Goal: Check status: Check status

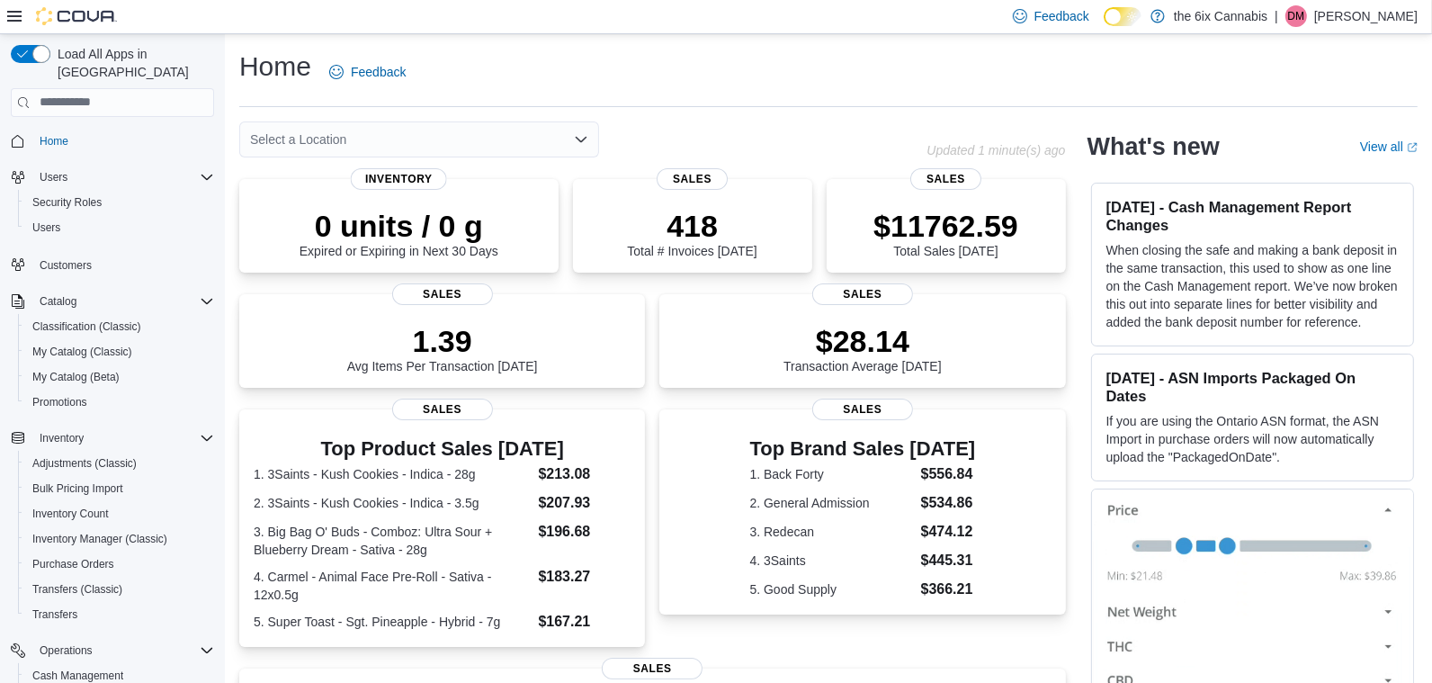
click at [579, 138] on icon "Open list of options" at bounding box center [581, 139] width 11 height 5
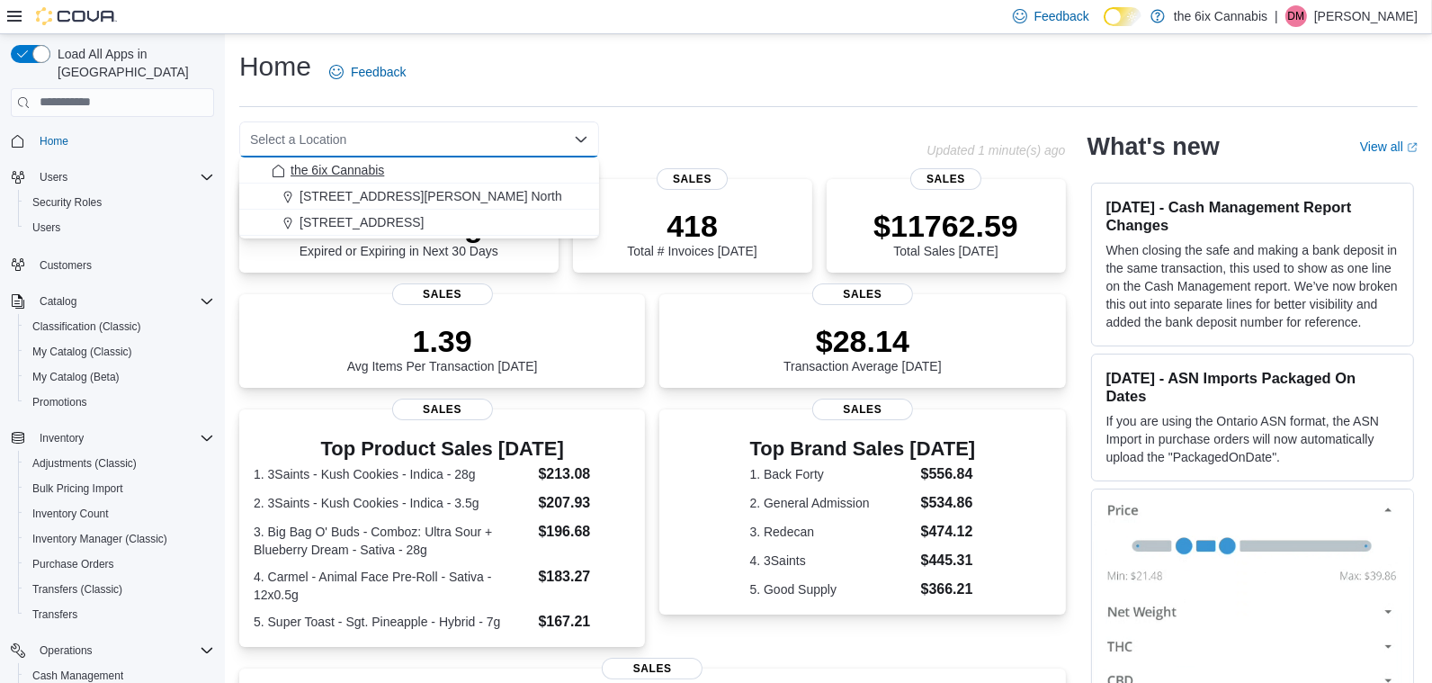
click at [484, 171] on div "the 6ix Cannabis" at bounding box center [430, 170] width 317 height 18
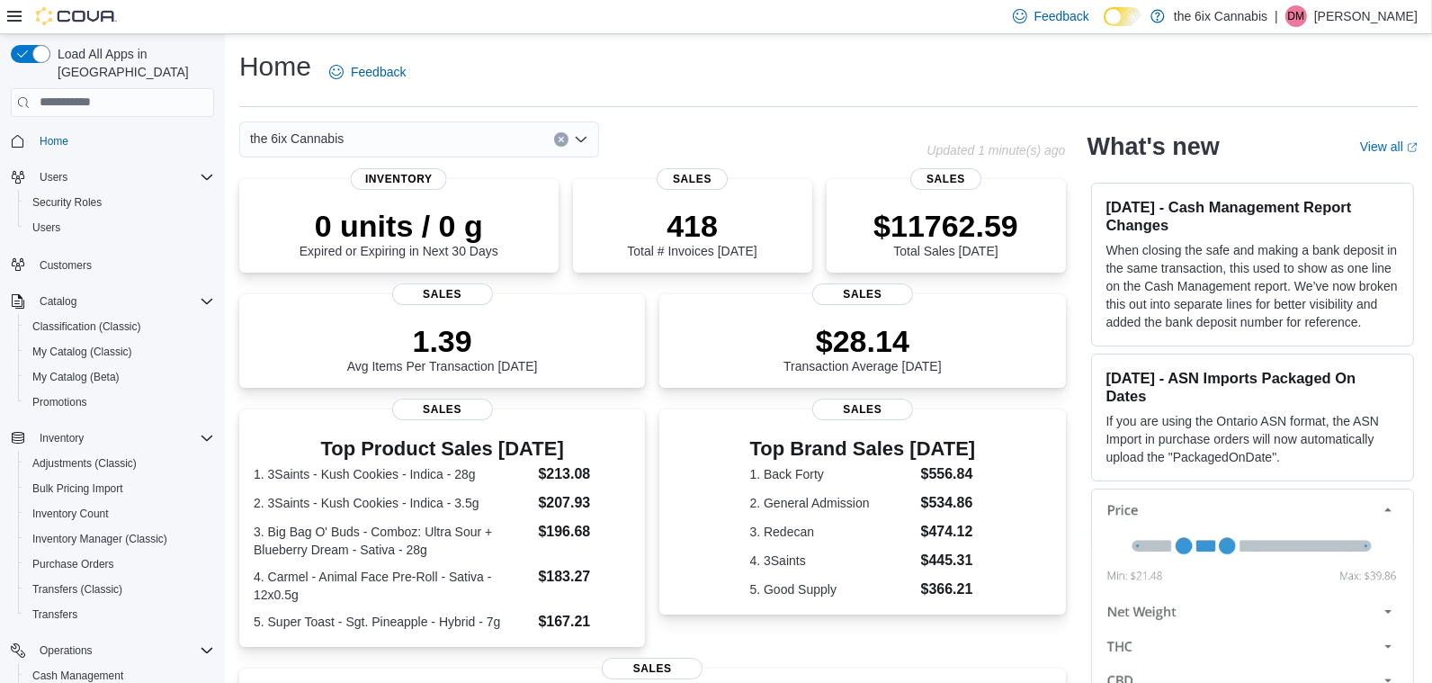
click at [506, 138] on div "the 6ix Cannabis Combo box. Selected. the 6ix Cannabis. Press Backspace to dele…" at bounding box center [419, 139] width 360 height 36
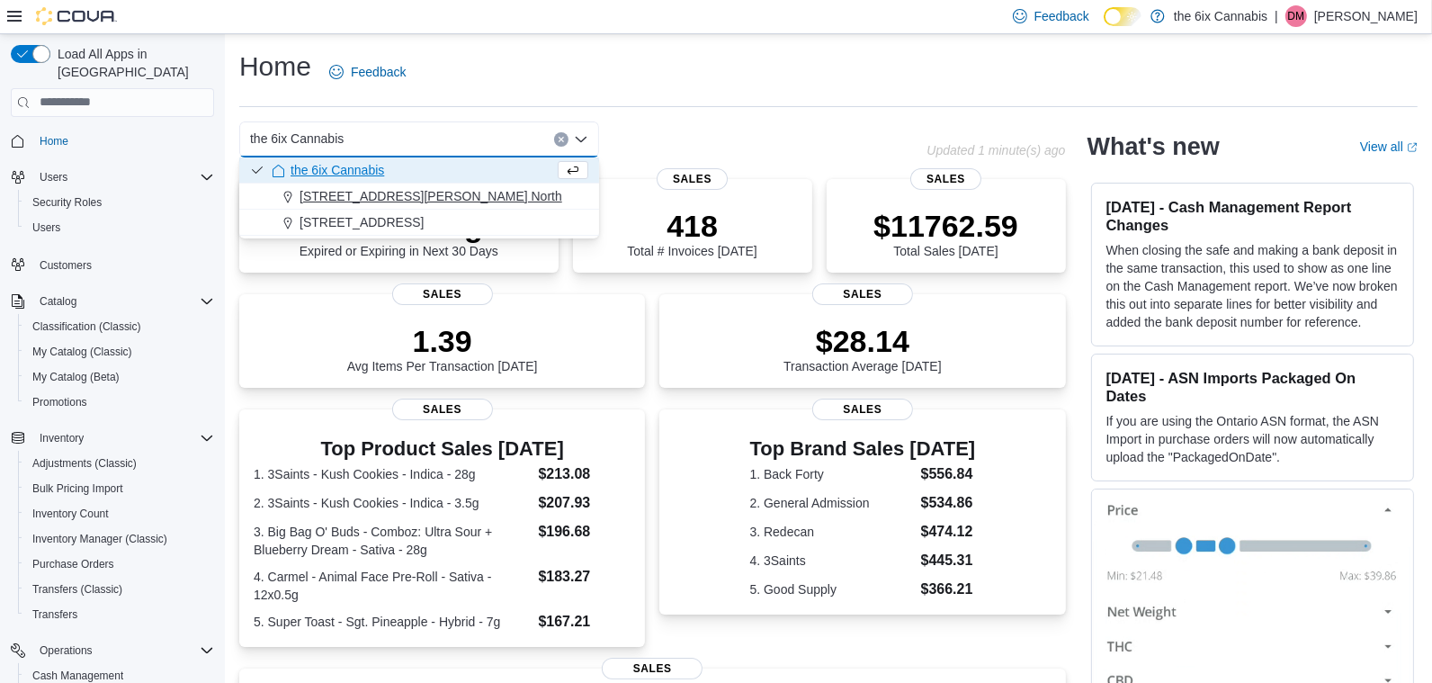
click at [471, 196] on div "475 Westney Rd. North" at bounding box center [430, 196] width 317 height 18
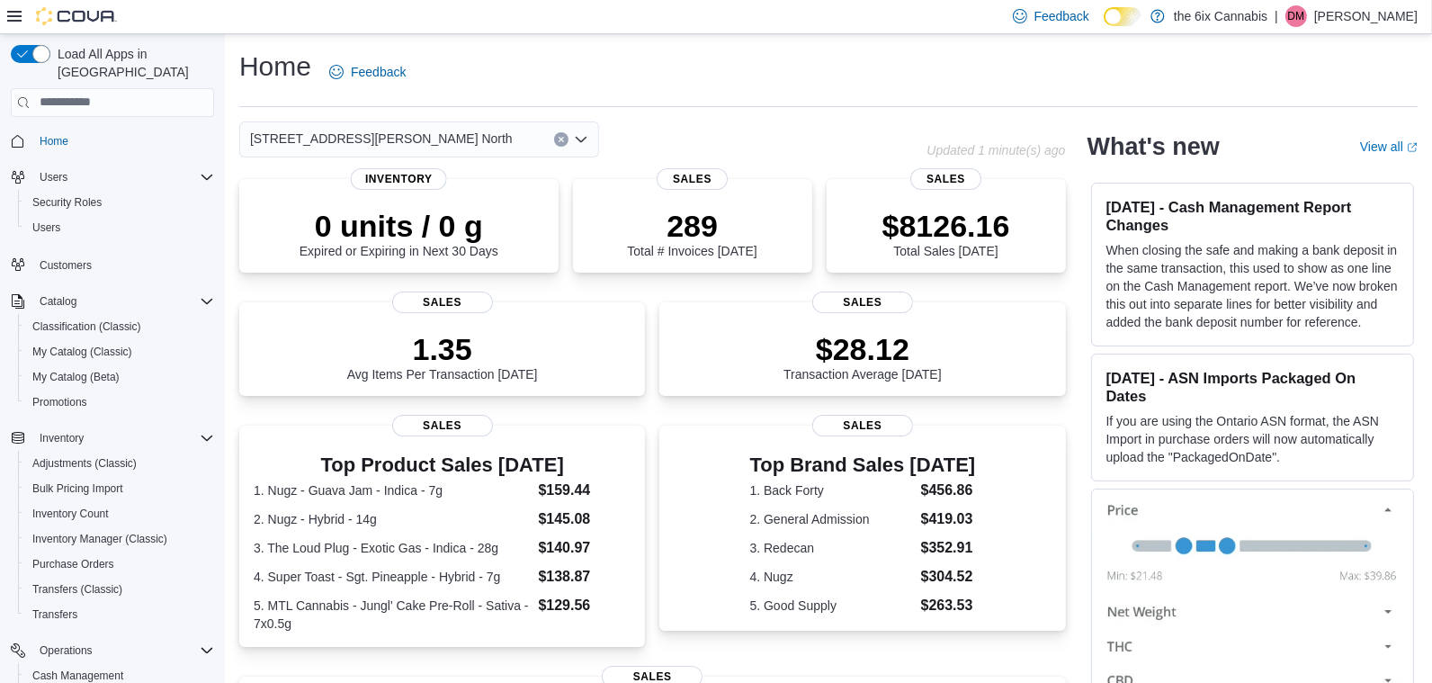
click at [558, 141] on icon "Clear input" at bounding box center [561, 139] width 7 height 7
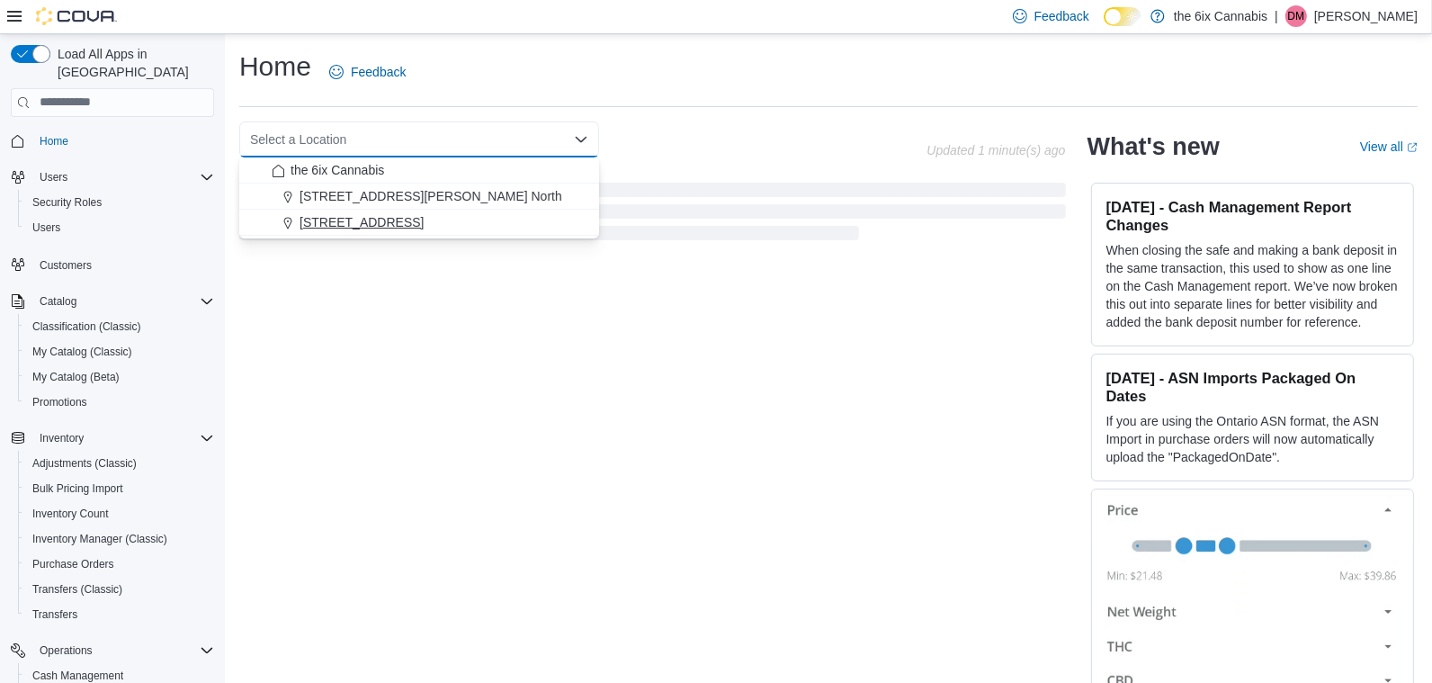
click at [491, 219] on div "[STREET_ADDRESS]" at bounding box center [430, 222] width 317 height 18
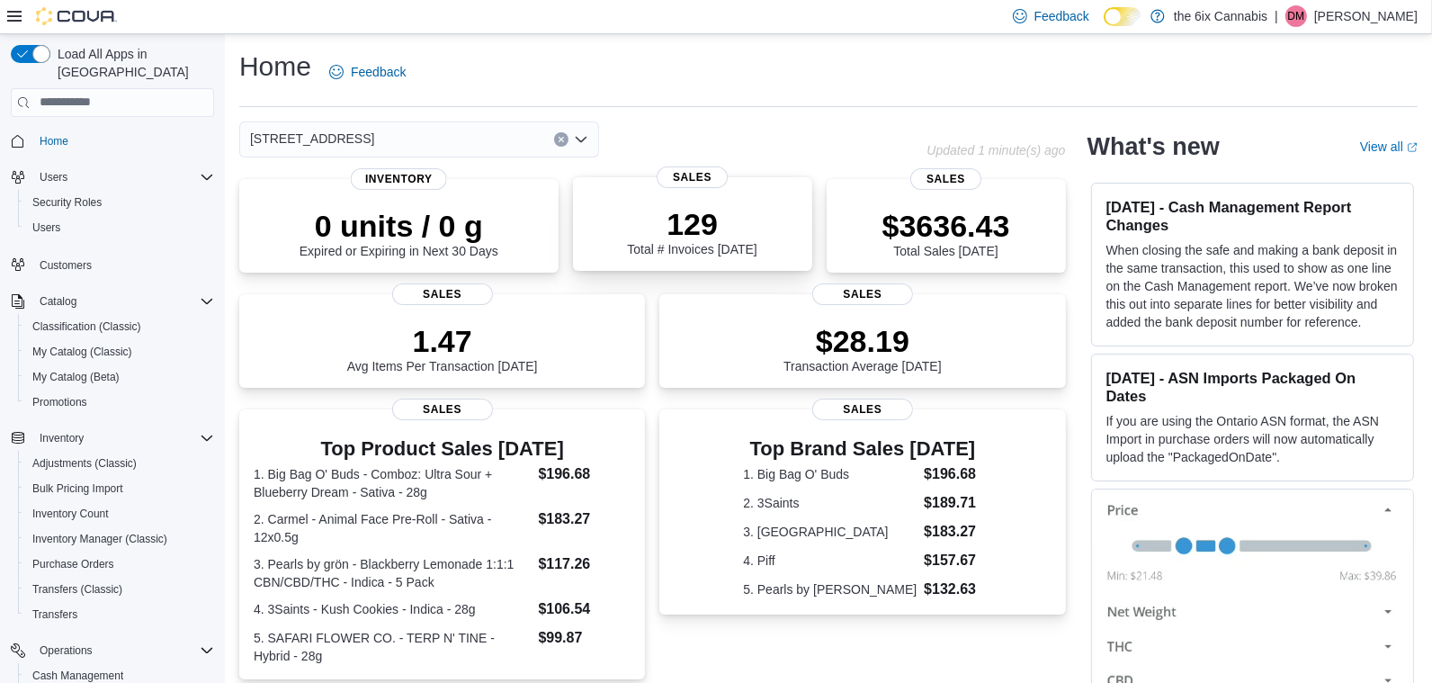
click at [763, 232] on div "129 Total # Invoices Today" at bounding box center [693, 228] width 211 height 58
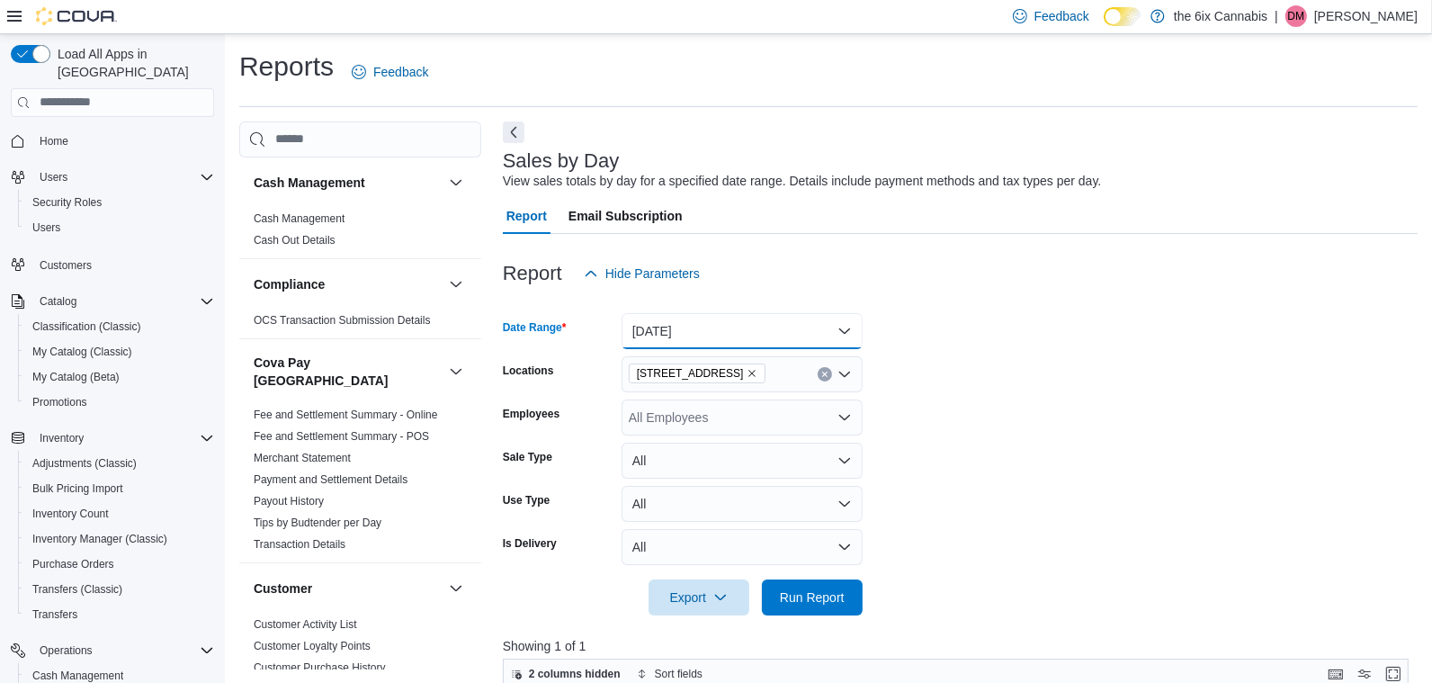
click at [714, 331] on button "Today" at bounding box center [742, 331] width 241 height 36
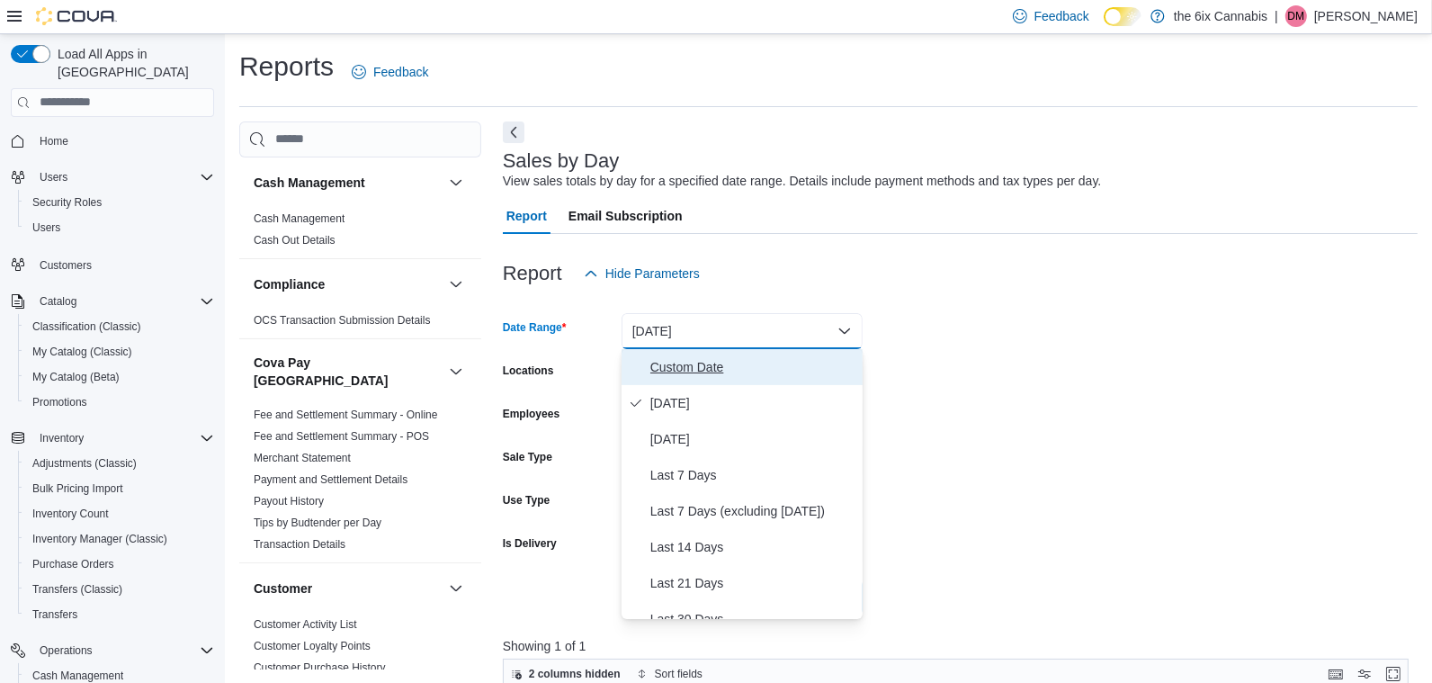
click at [703, 373] on span "Custom Date" at bounding box center [753, 367] width 205 height 22
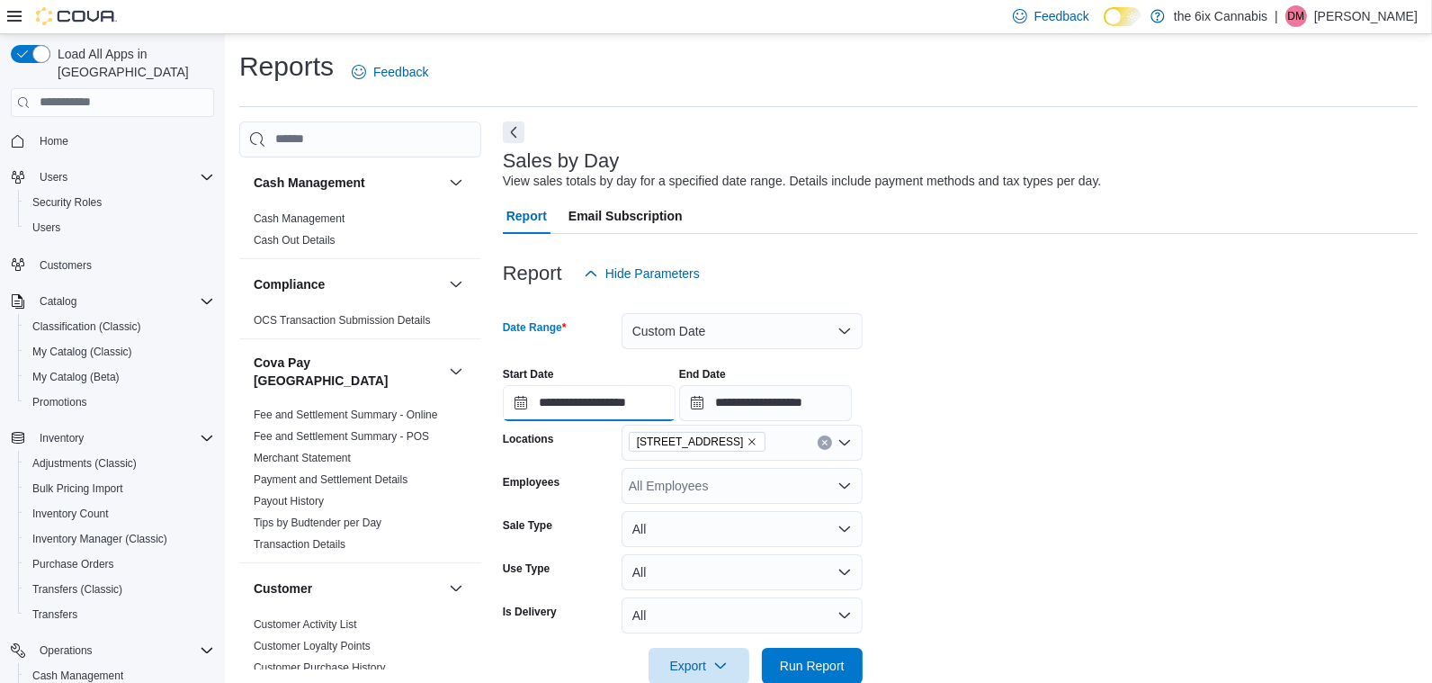
click at [621, 400] on input "**********" at bounding box center [589, 403] width 173 height 36
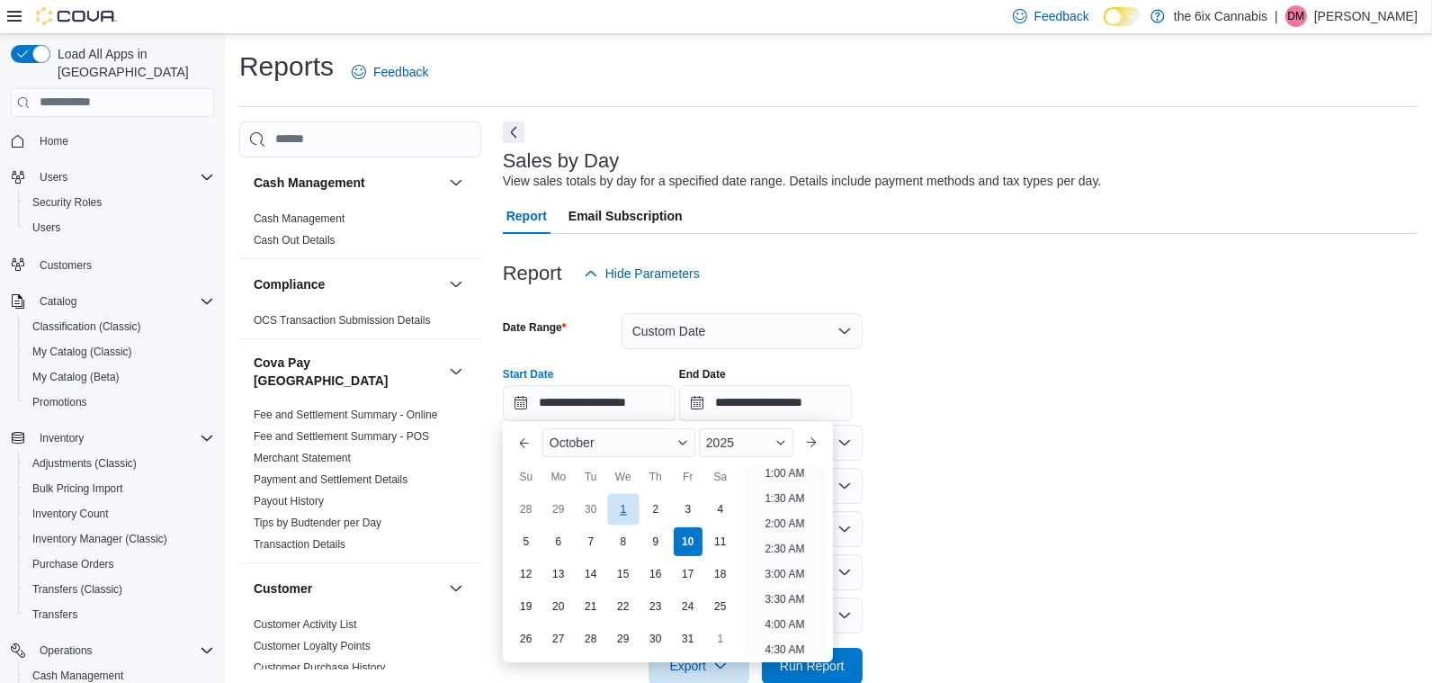
click at [628, 512] on div "1" at bounding box center [622, 508] width 31 height 31
type input "**********"
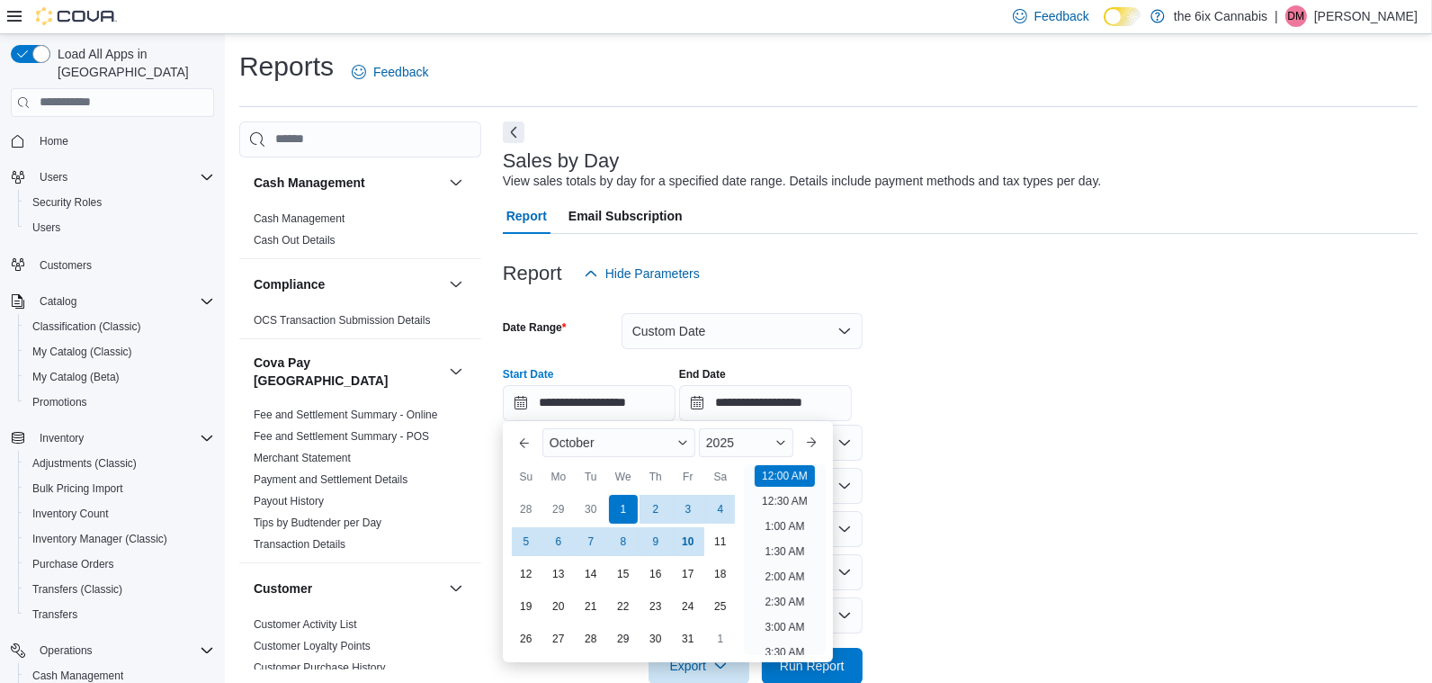
click at [981, 415] on div "**********" at bounding box center [960, 387] width 915 height 68
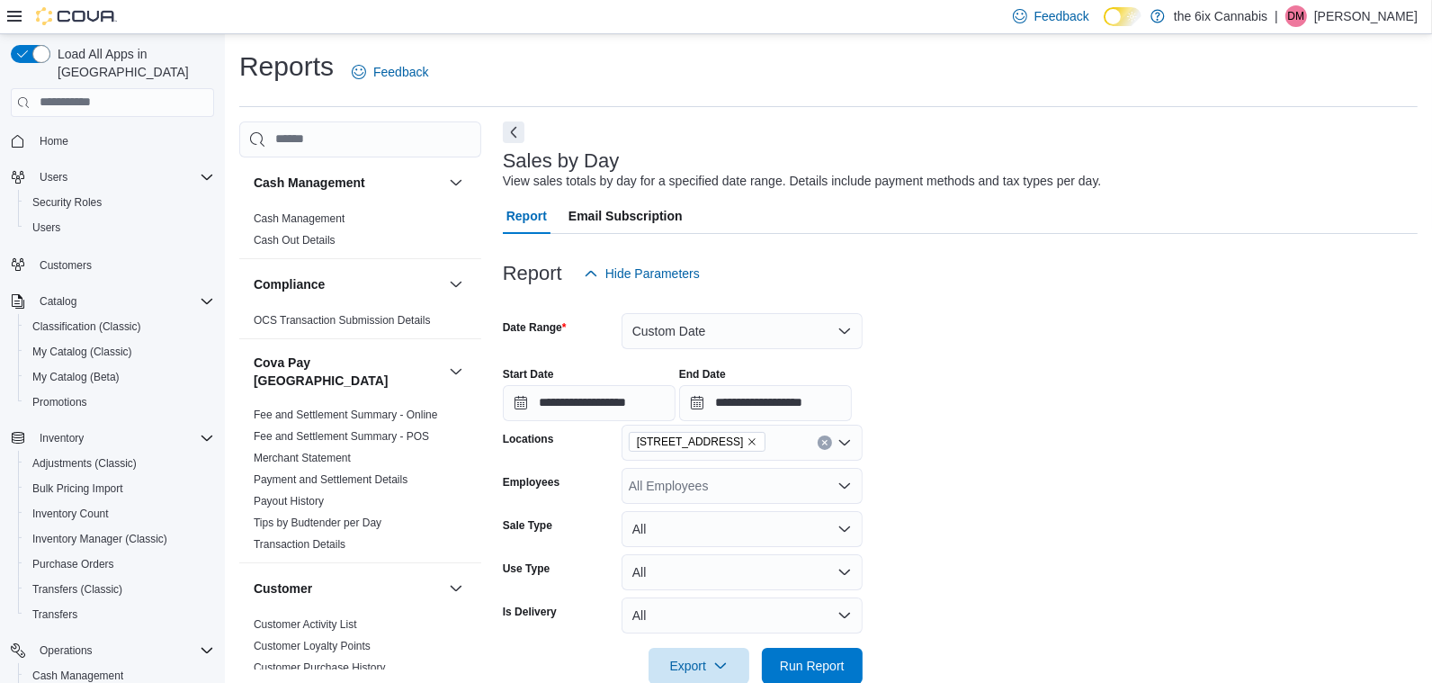
scroll to position [184, 0]
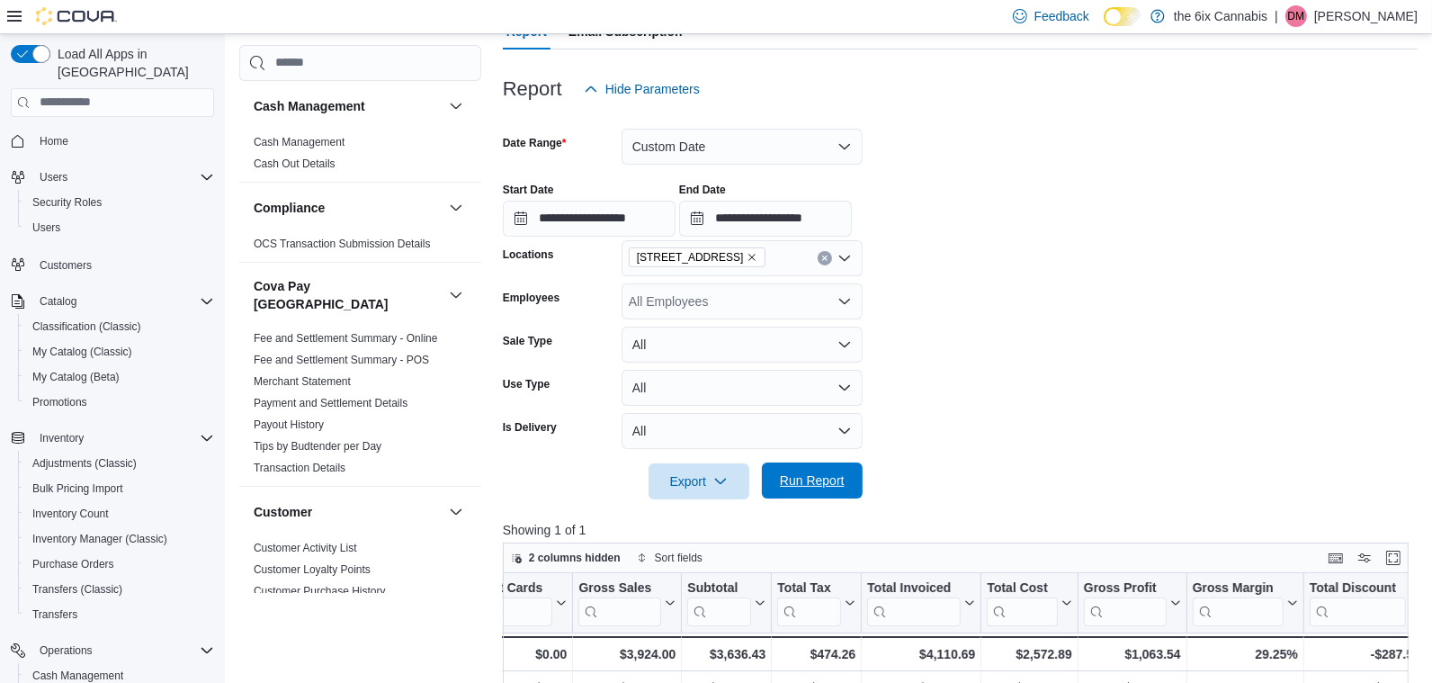
click at [846, 480] on span "Run Report" at bounding box center [812, 480] width 79 height 36
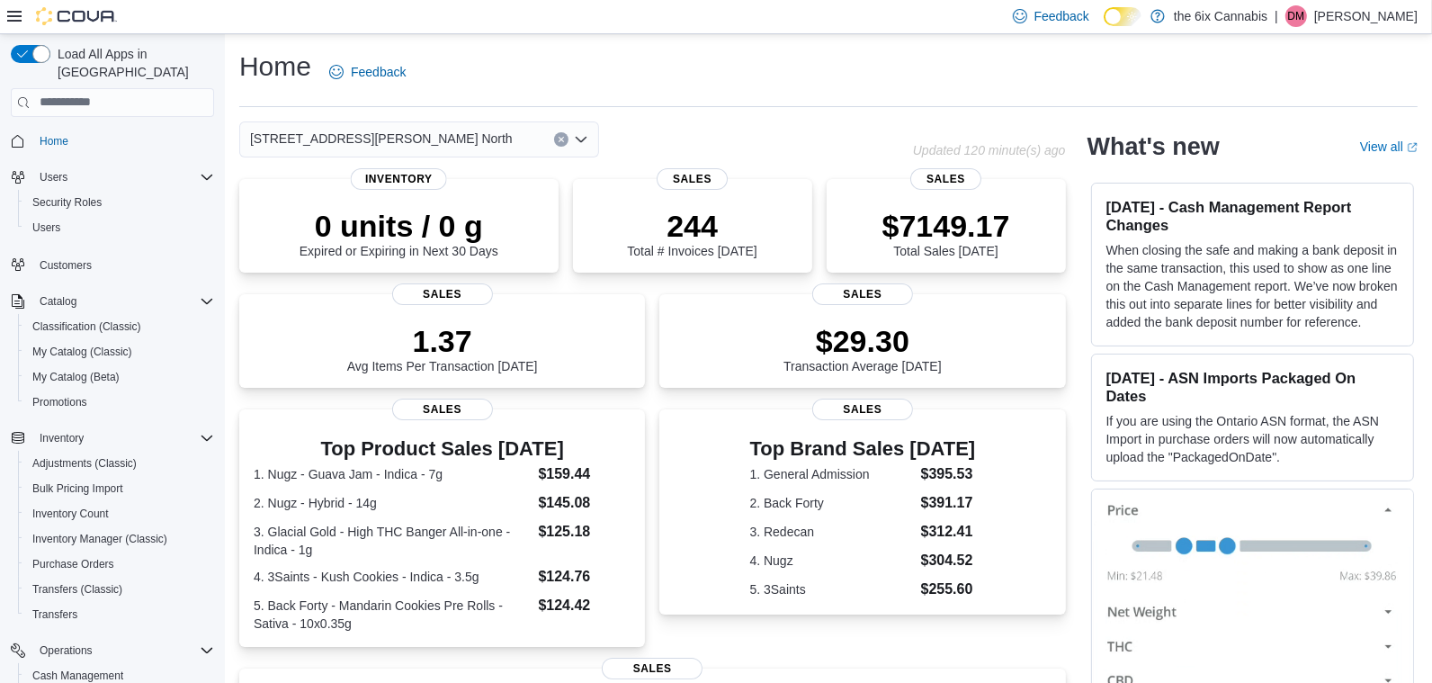
click at [560, 136] on icon "Clear input" at bounding box center [561, 139] width 7 height 7
